Goal: Check status: Check status

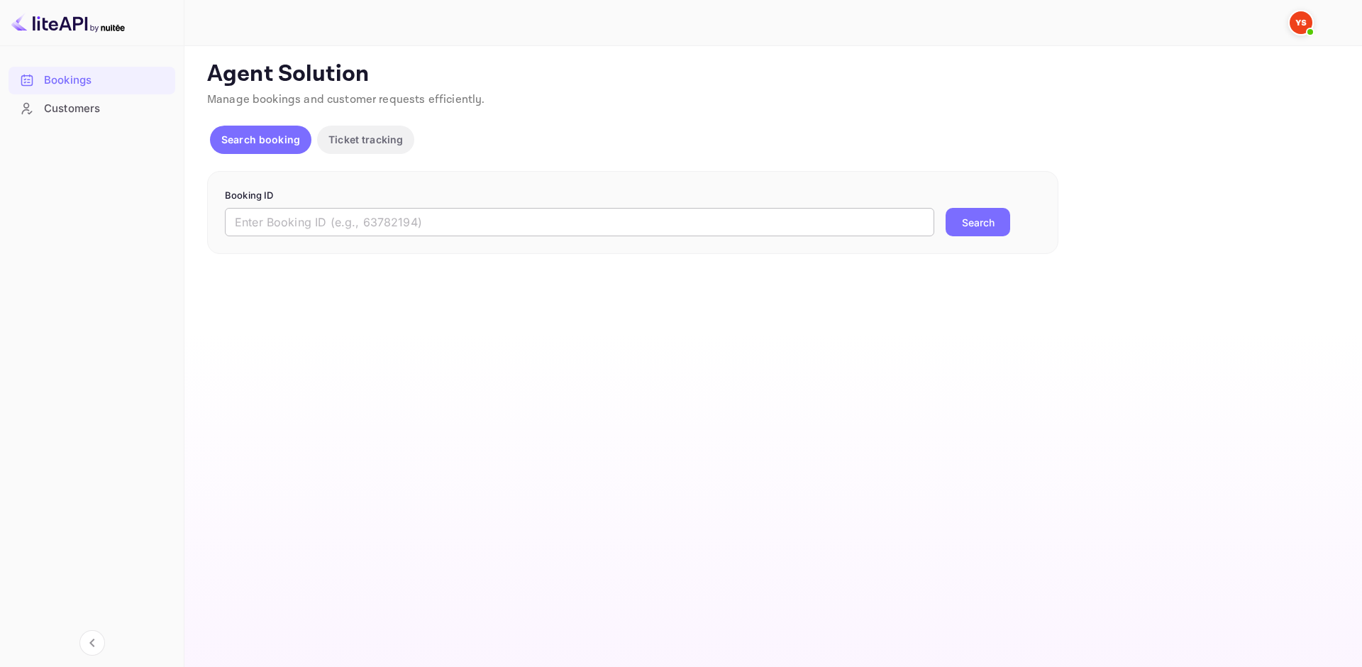
click at [254, 231] on input "text" at bounding box center [580, 222] width 710 height 28
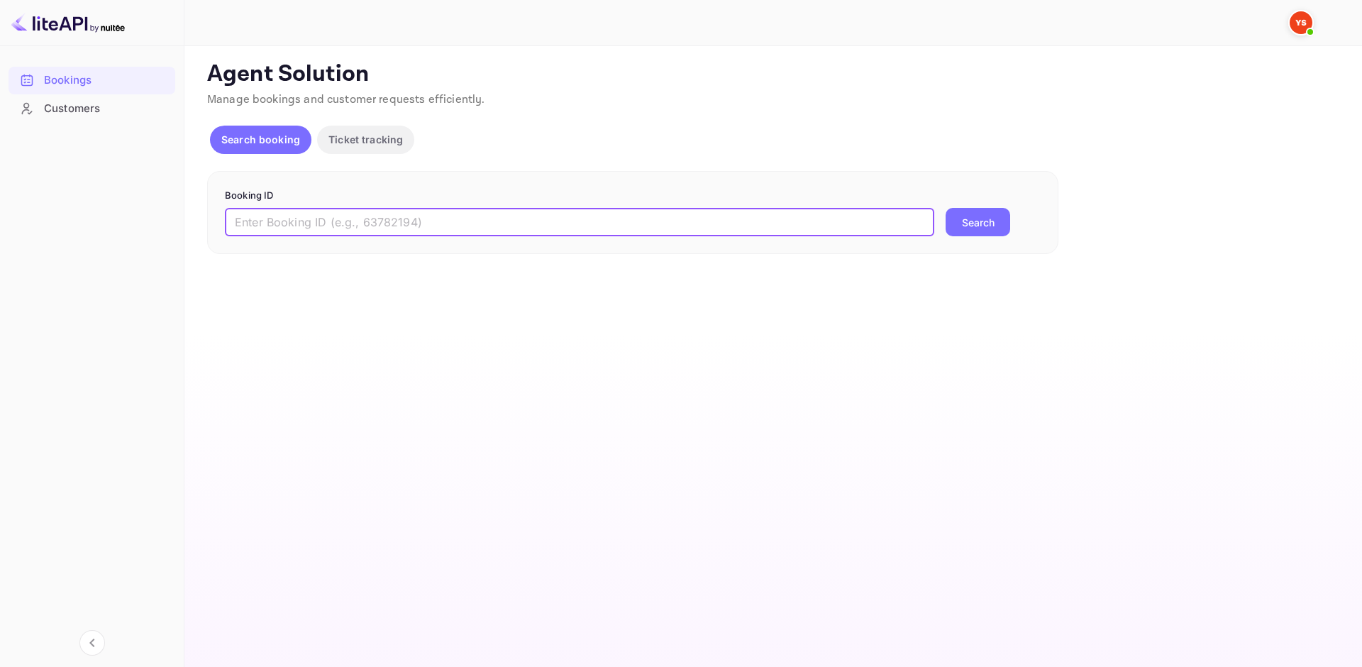
paste input "9507878"
type input "9507878"
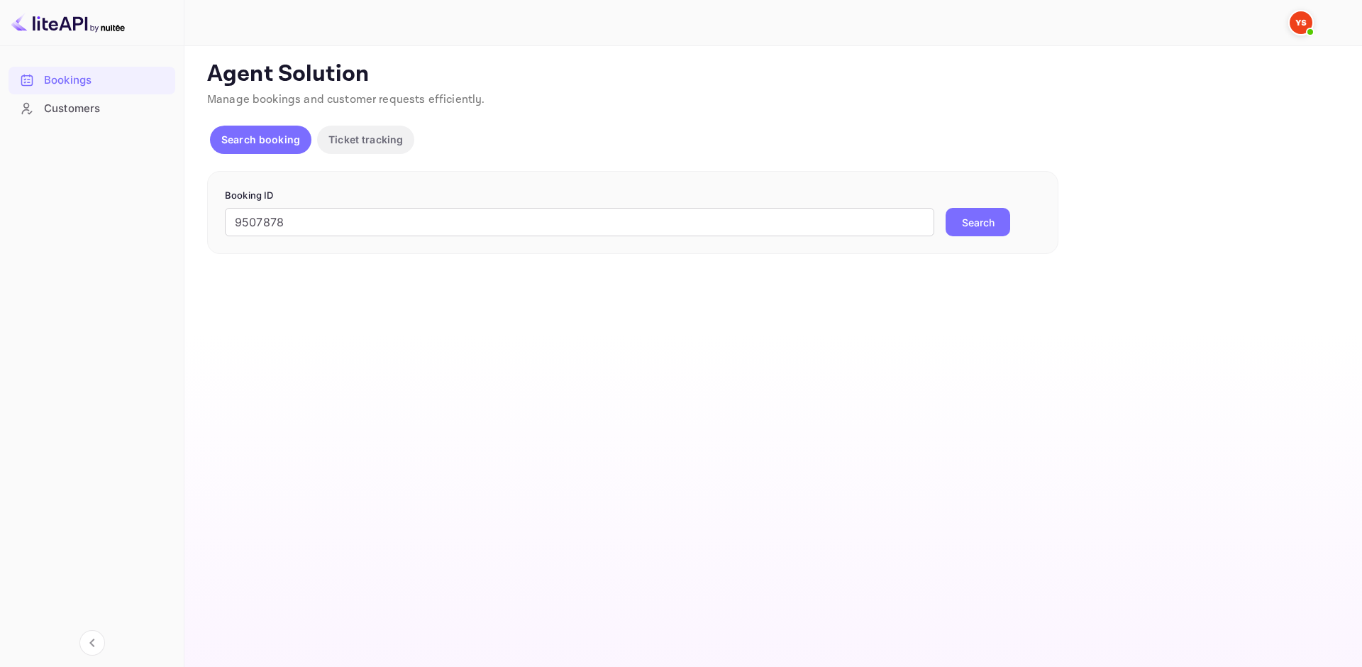
click at [970, 212] on button "Search" at bounding box center [978, 222] width 65 height 28
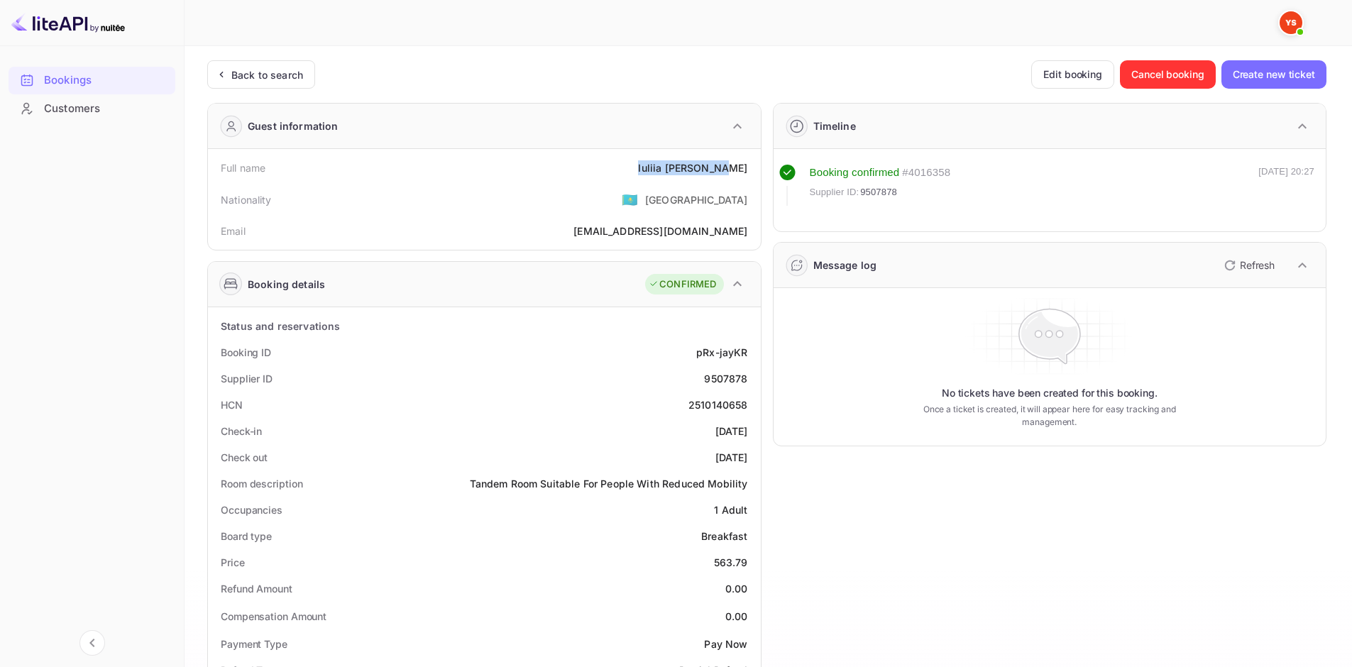
drag, startPoint x: 660, startPoint y: 166, endPoint x: 754, endPoint y: 171, distance: 94.5
click at [754, 171] on div "Full name [PERSON_NAME]" at bounding box center [484, 168] width 541 height 26
copy div "[PERSON_NAME]"
click at [729, 558] on div "563.79" at bounding box center [731, 562] width 34 height 15
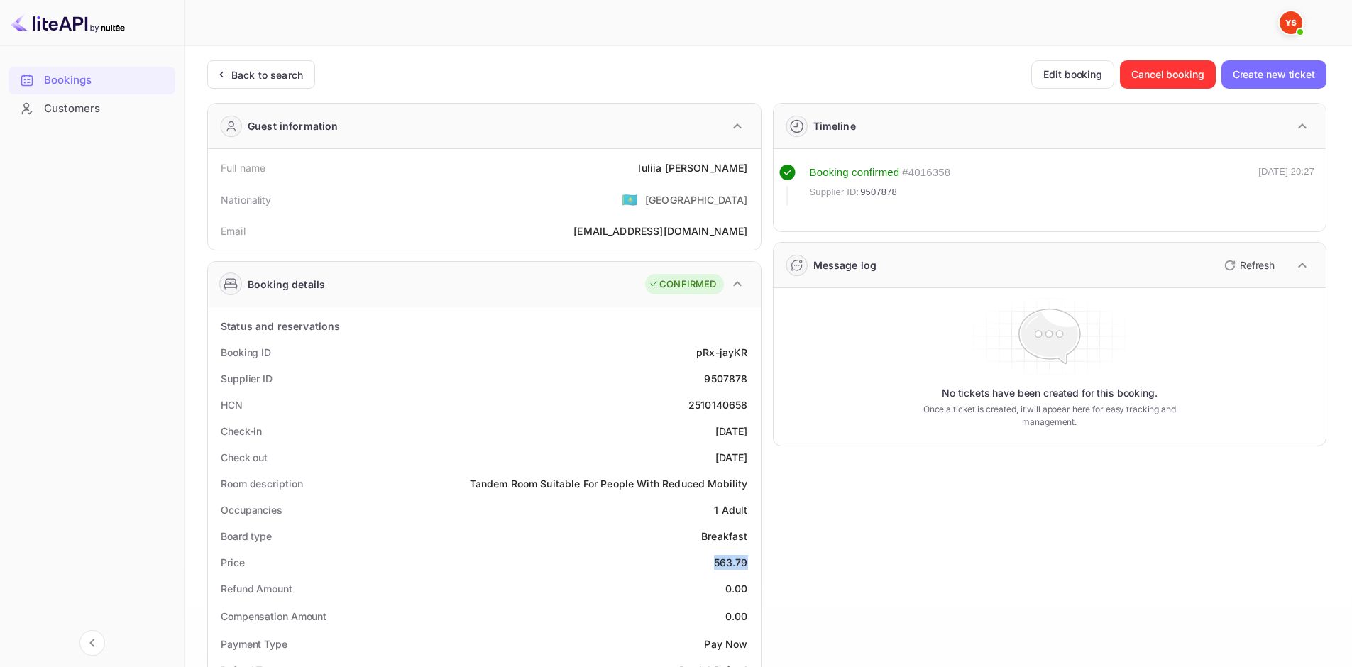
copy div "563.79"
